Goal: Find specific page/section: Find specific page/section

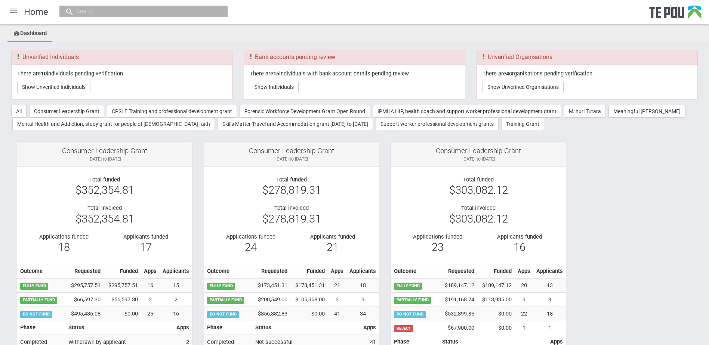
click at [262, 80] on div "There are 15 individuals with bank account details pending review Show Individu…" at bounding box center [354, 82] width 220 height 34
click at [262, 86] on button "Show Individuals" at bounding box center [274, 87] width 49 height 13
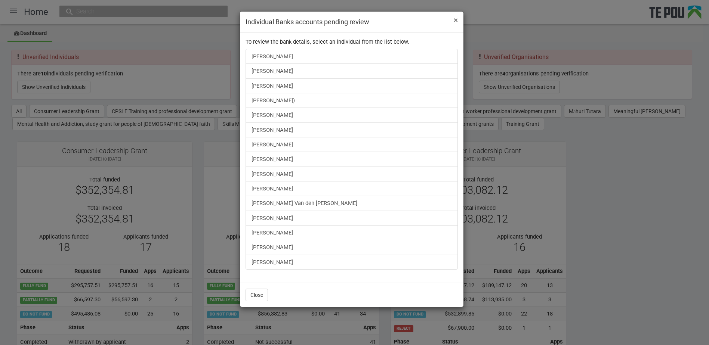
click at [454, 18] on span "×" at bounding box center [456, 20] width 4 height 9
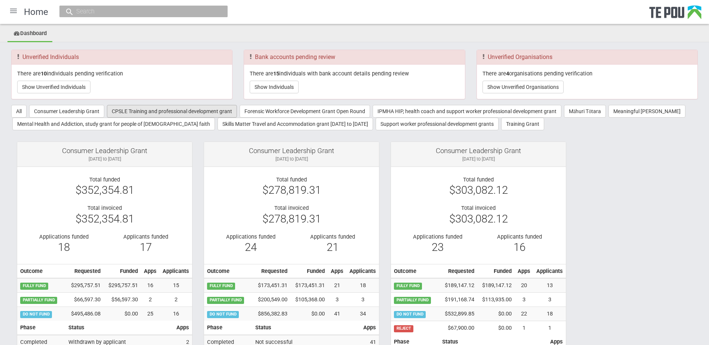
click at [166, 116] on button "CPSLE Training and professional development grant" at bounding box center [172, 111] width 130 height 13
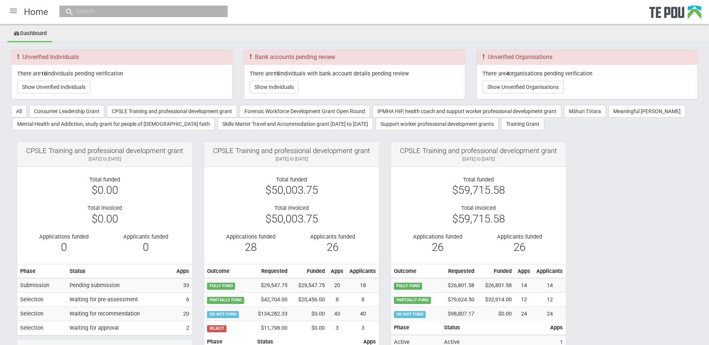
click at [11, 9] on div at bounding box center [13, 11] width 18 height 18
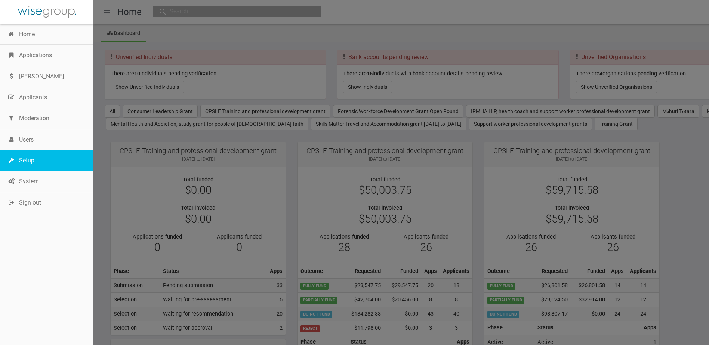
click at [29, 155] on link "Setup" at bounding box center [46, 160] width 93 height 21
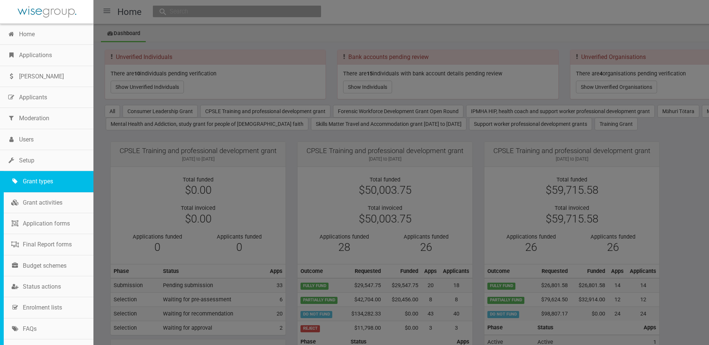
click at [34, 185] on link "Grant types" at bounding box center [49, 181] width 90 height 21
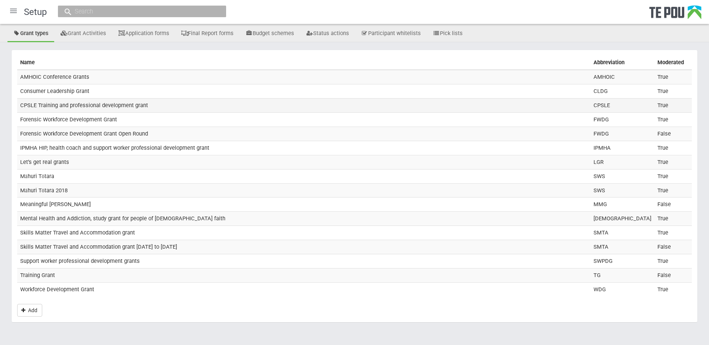
click at [42, 105] on td "CPSLE Training and professional development grant" at bounding box center [303, 105] width 573 height 14
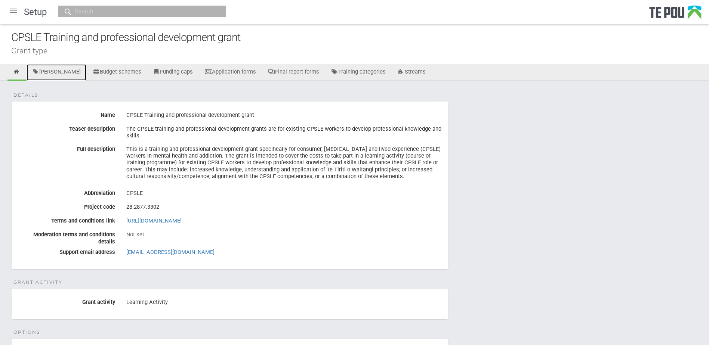
click at [59, 69] on link "[PERSON_NAME]" at bounding box center [57, 72] width 60 height 16
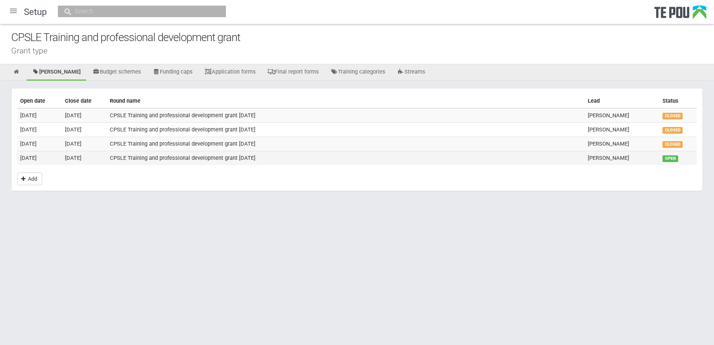
click at [79, 157] on td "[DATE]" at bounding box center [84, 158] width 45 height 14
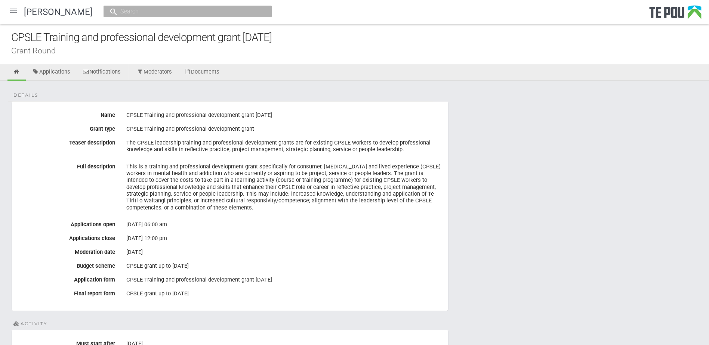
click at [269, 246] on div "[DATE]" at bounding box center [284, 252] width 316 height 13
